Goal: Information Seeking & Learning: Compare options

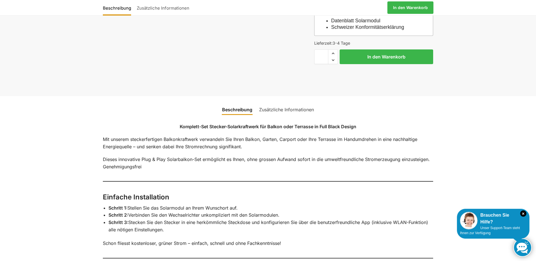
scroll to position [508, 0]
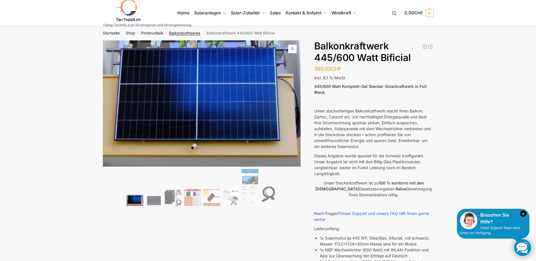
click at [188, 35] on link "Balkonkraftwerke" at bounding box center [184, 33] width 31 height 5
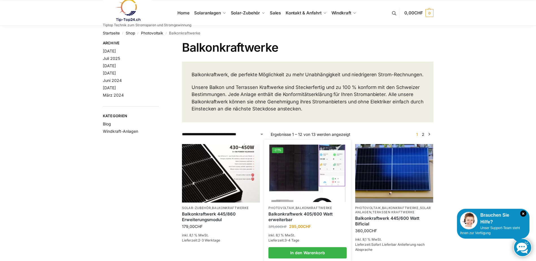
click at [291, 221] on link "Balkonkraftwerk 405/600 Watt erweiterbar" at bounding box center [307, 216] width 78 height 11
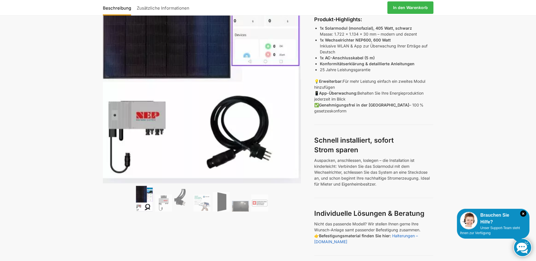
scroll to position [169, 0]
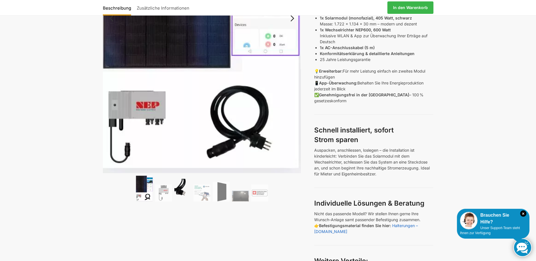
click at [185, 193] on img at bounding box center [182, 190] width 17 height 23
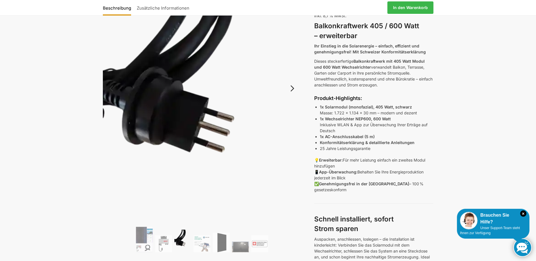
scroll to position [141, 0]
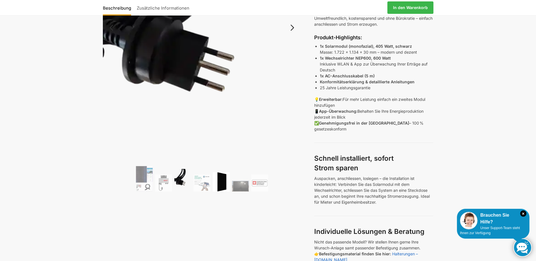
click at [214, 180] on img at bounding box center [221, 181] width 17 height 19
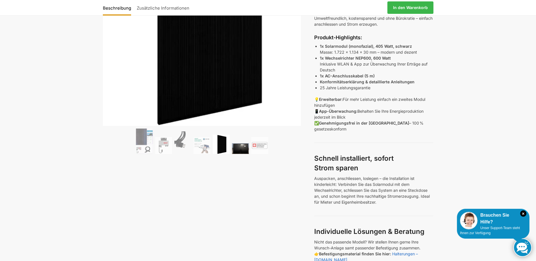
click at [247, 153] on img at bounding box center [240, 148] width 17 height 11
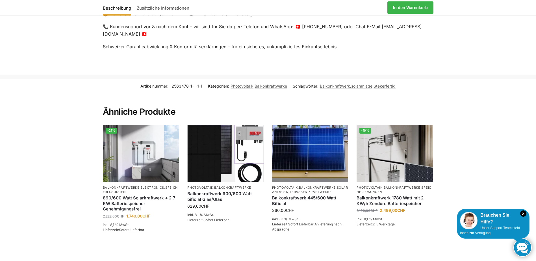
scroll to position [1130, 0]
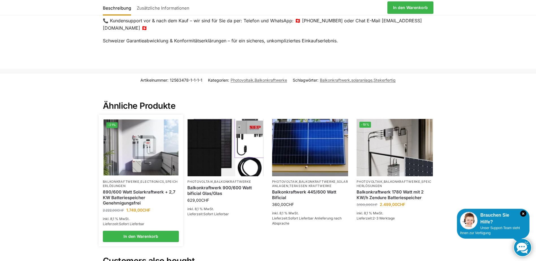
click at [159, 145] on img at bounding box center [140, 147] width 75 height 56
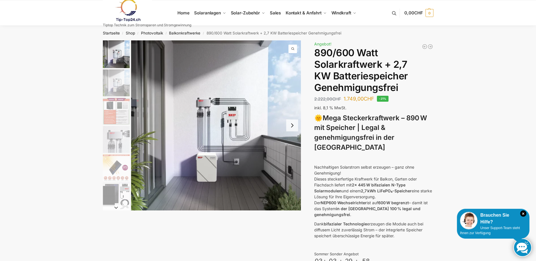
click at [123, 87] on img "2 / 12" at bounding box center [116, 82] width 27 height 27
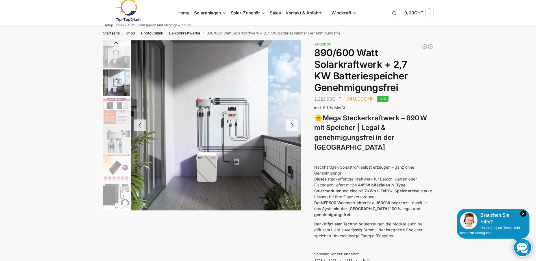
click at [292, 126] on button "Next slide" at bounding box center [292, 125] width 12 height 12
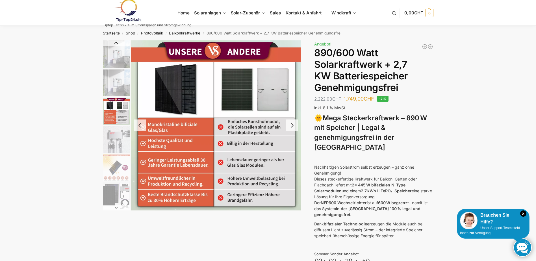
click at [292, 126] on button "Next slide" at bounding box center [292, 125] width 12 height 12
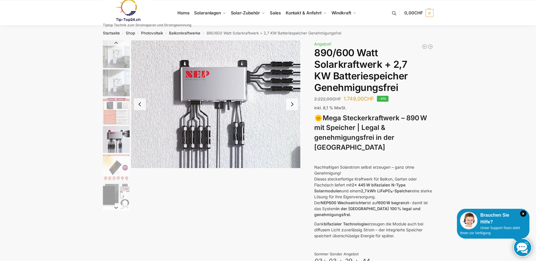
click at [290, 103] on button "Next slide" at bounding box center [292, 104] width 12 height 12
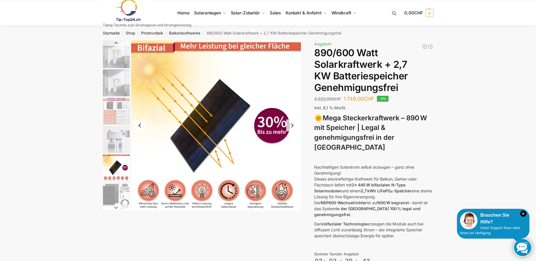
click at [294, 126] on button "Next slide" at bounding box center [292, 125] width 12 height 12
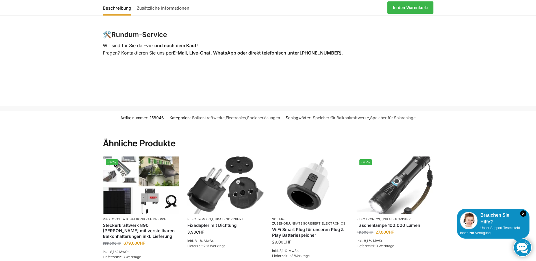
scroll to position [1186, 0]
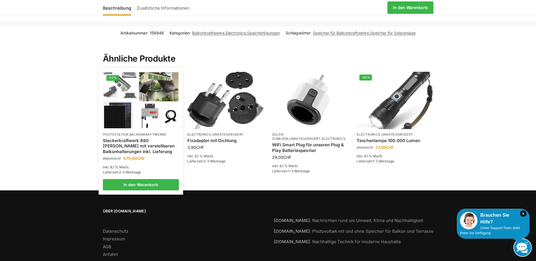
click at [147, 138] on link "Steckerkraftwerk 890 [PERSON_NAME] mit verstellbaren Balkonhalterungen inkl. Li…" at bounding box center [141, 146] width 76 height 17
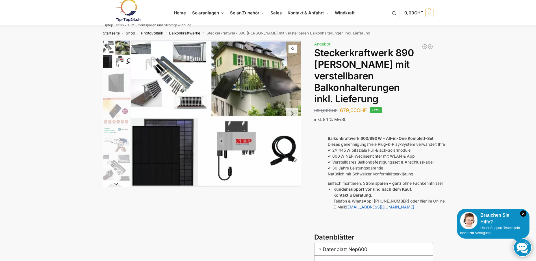
click at [267, 88] on img "1 / 10" at bounding box center [216, 113] width 170 height 146
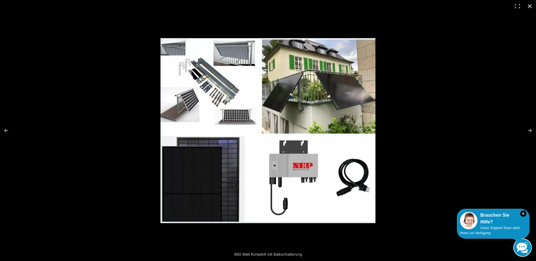
click at [527, 5] on button "Close (Esc)" at bounding box center [529, 6] width 12 height 12
